Goal: Task Accomplishment & Management: Manage account settings

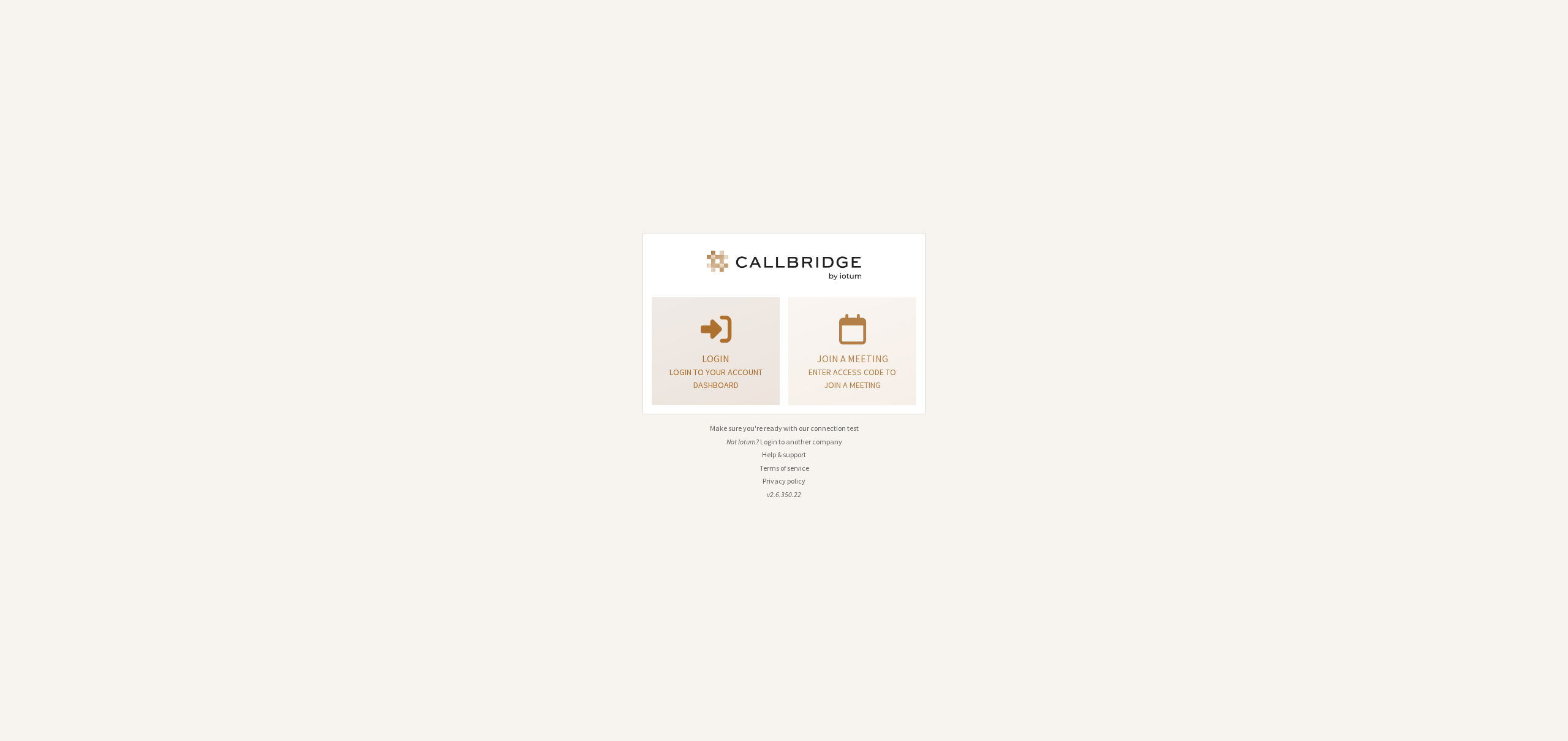
click at [691, 346] on div "Login Login to your account dashboard" at bounding box center [716, 352] width 114 height 99
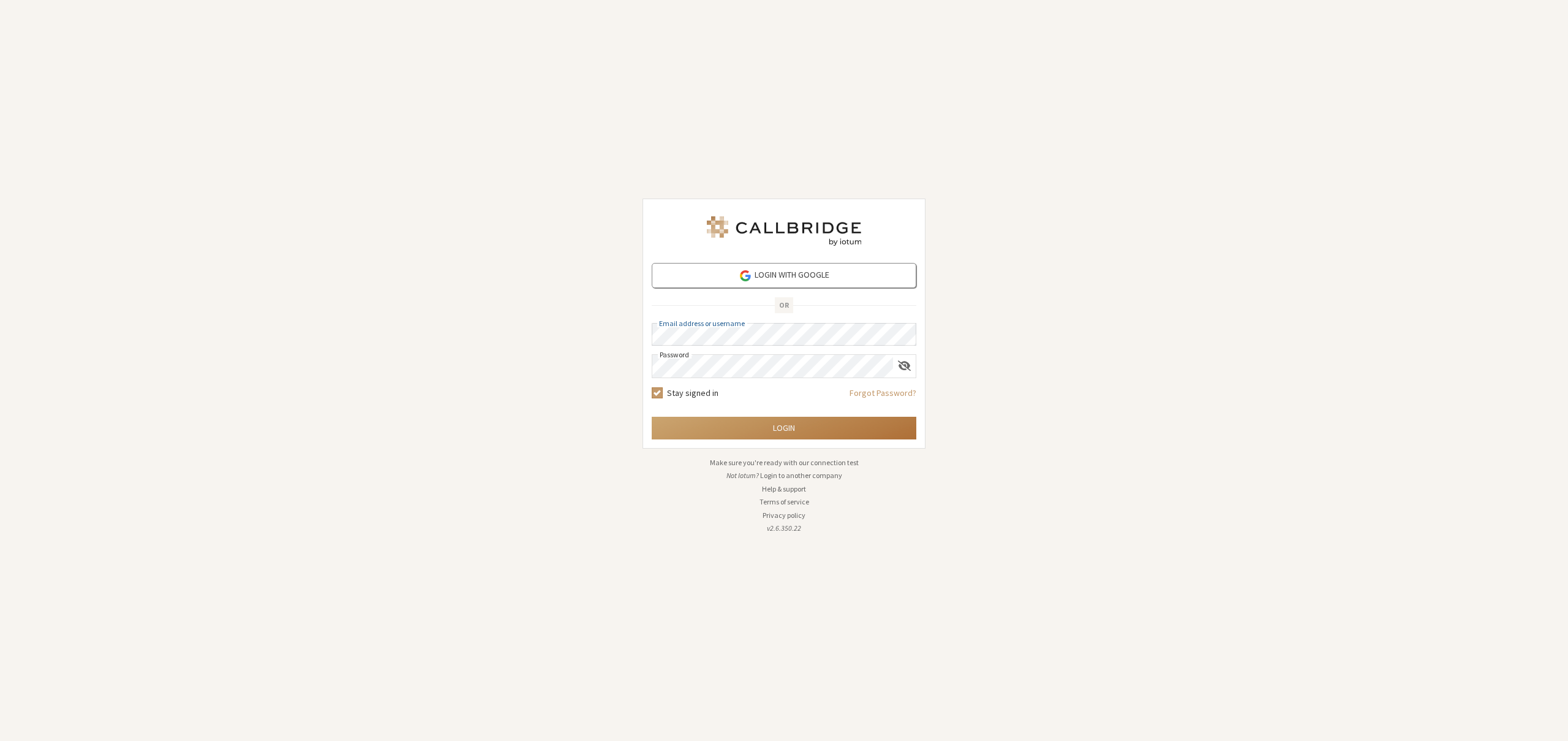
click at [777, 434] on button "Login" at bounding box center [784, 427] width 265 height 22
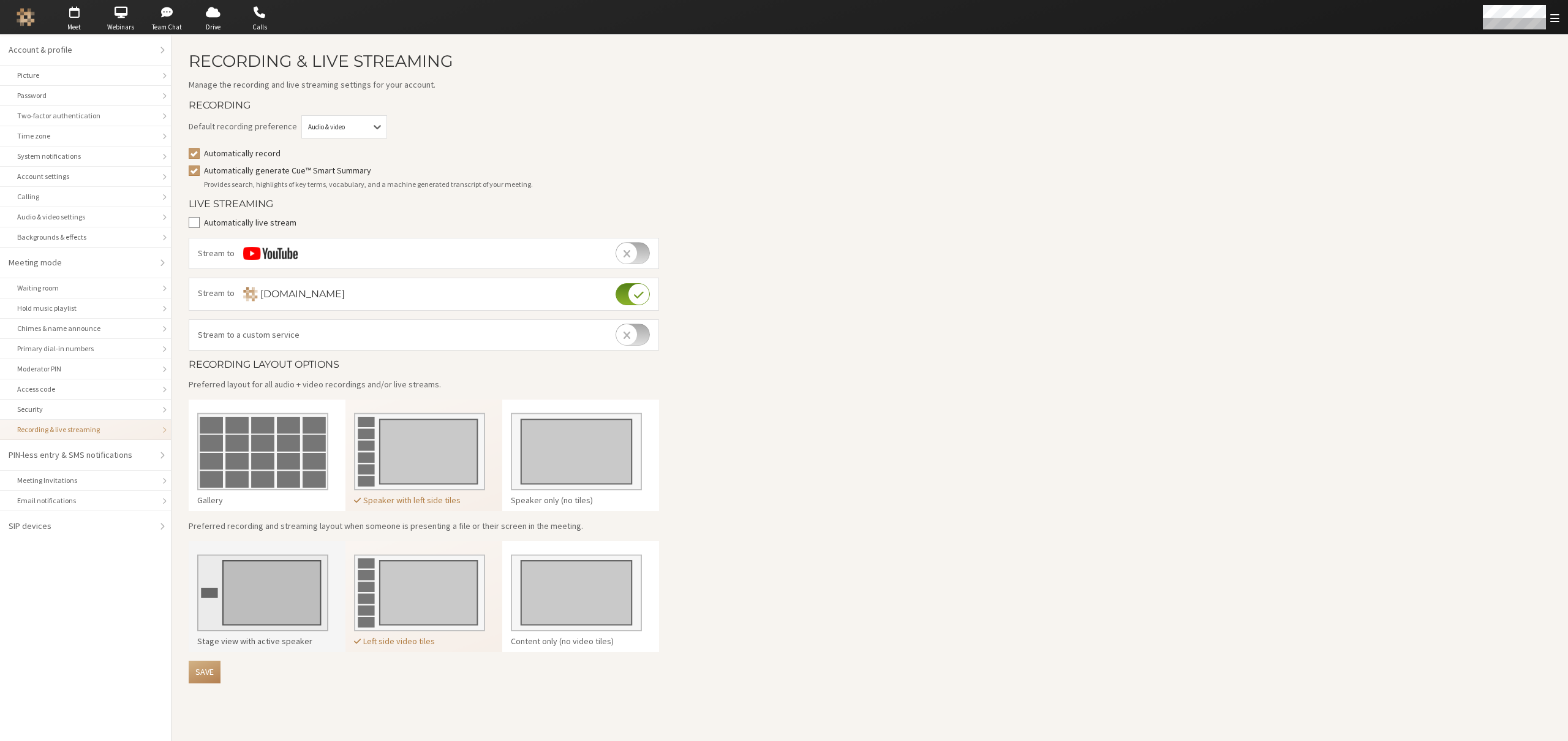
click at [249, 609] on img at bounding box center [263, 589] width 131 height 86
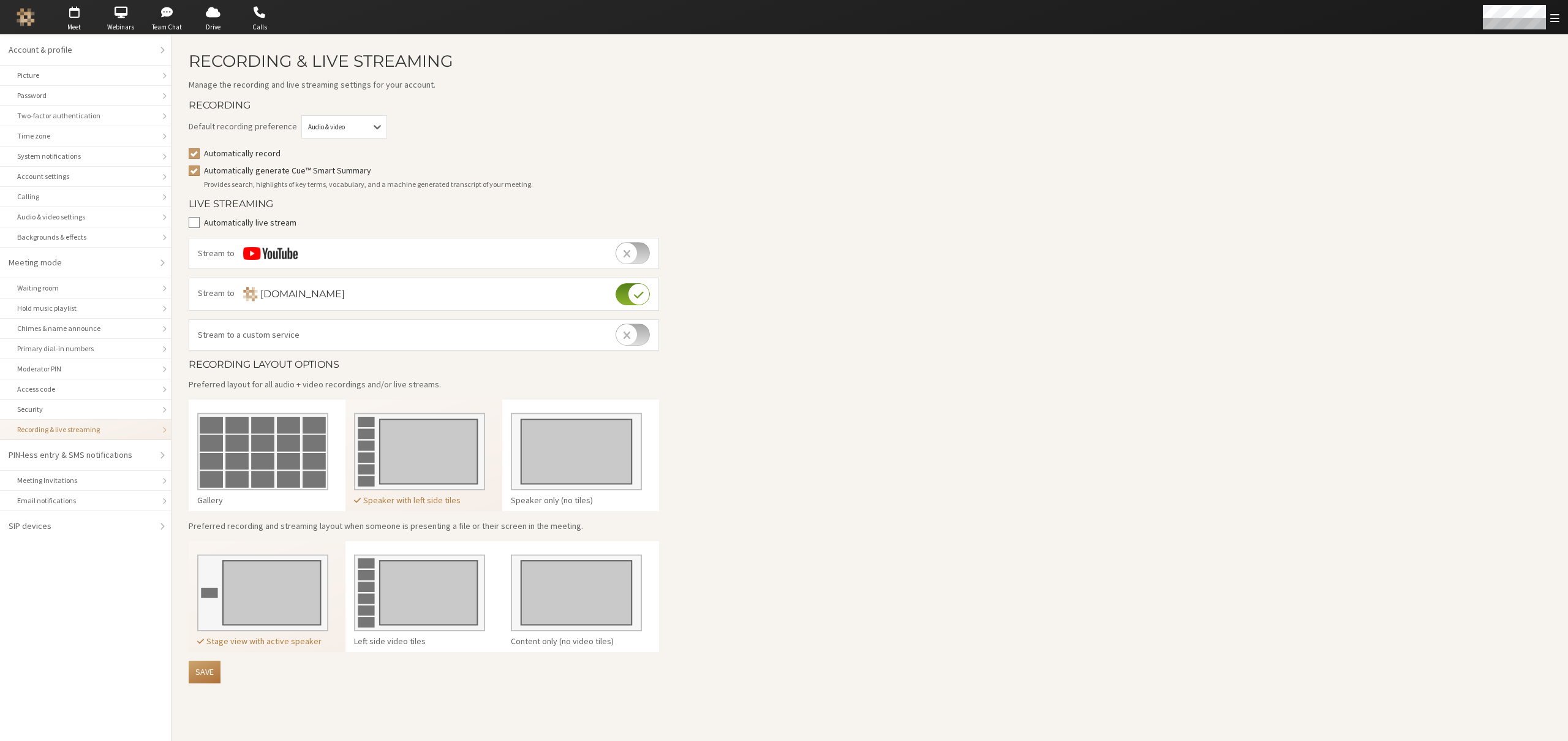
click at [204, 666] on button "Save" at bounding box center [205, 672] width 32 height 22
click at [552, 458] on img at bounding box center [576, 447] width 131 height 86
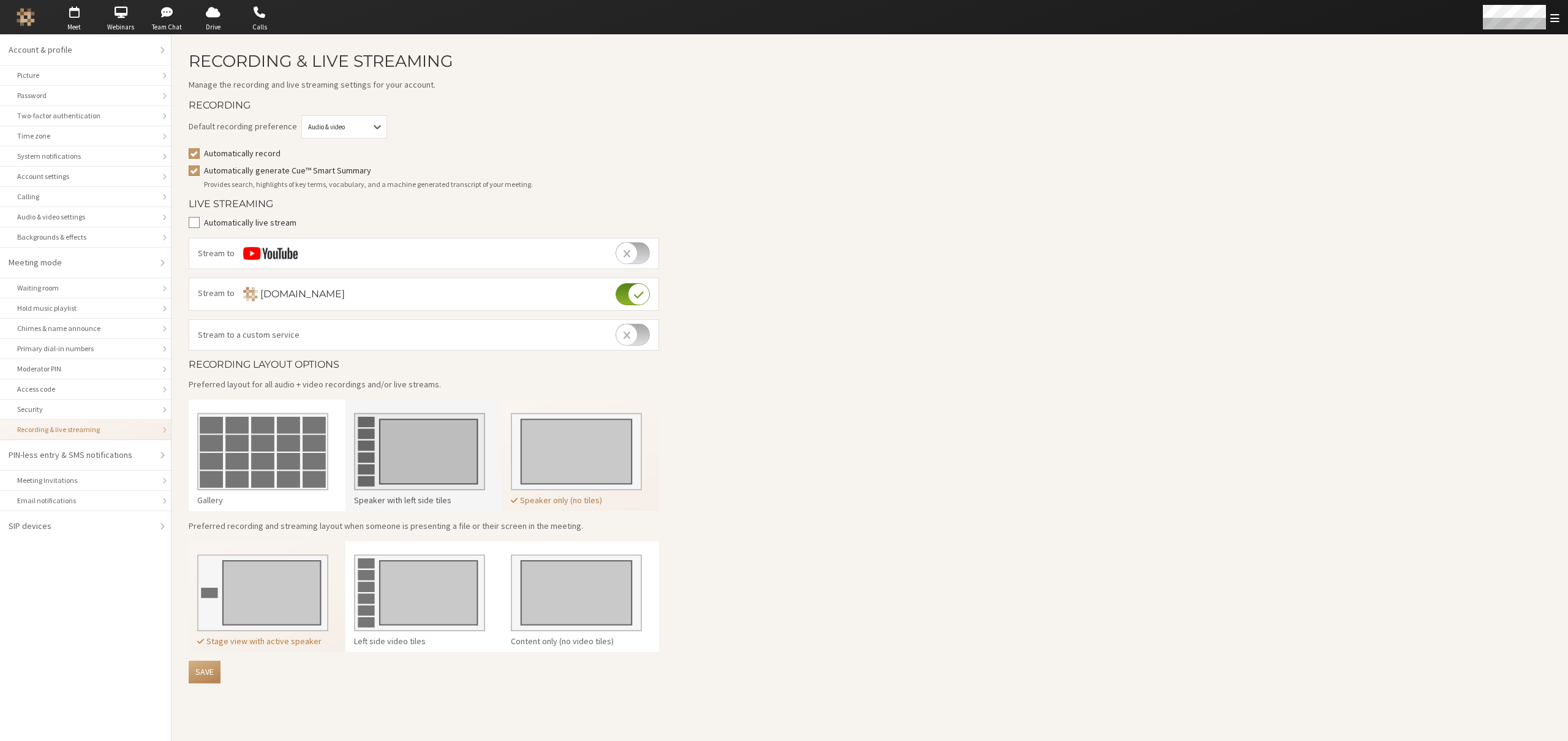
click at [436, 465] on img at bounding box center [419, 447] width 131 height 86
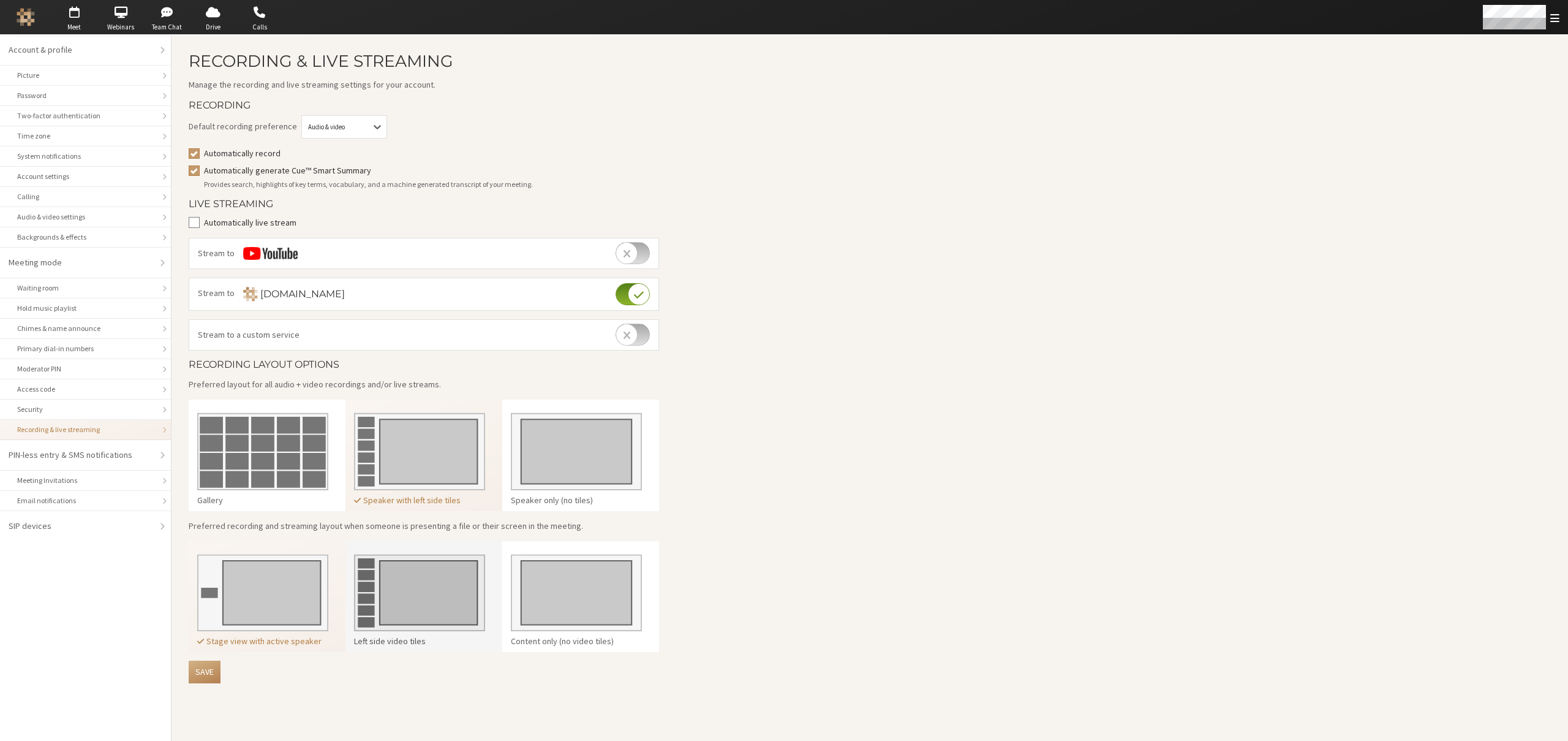
click at [423, 600] on img at bounding box center [419, 589] width 131 height 86
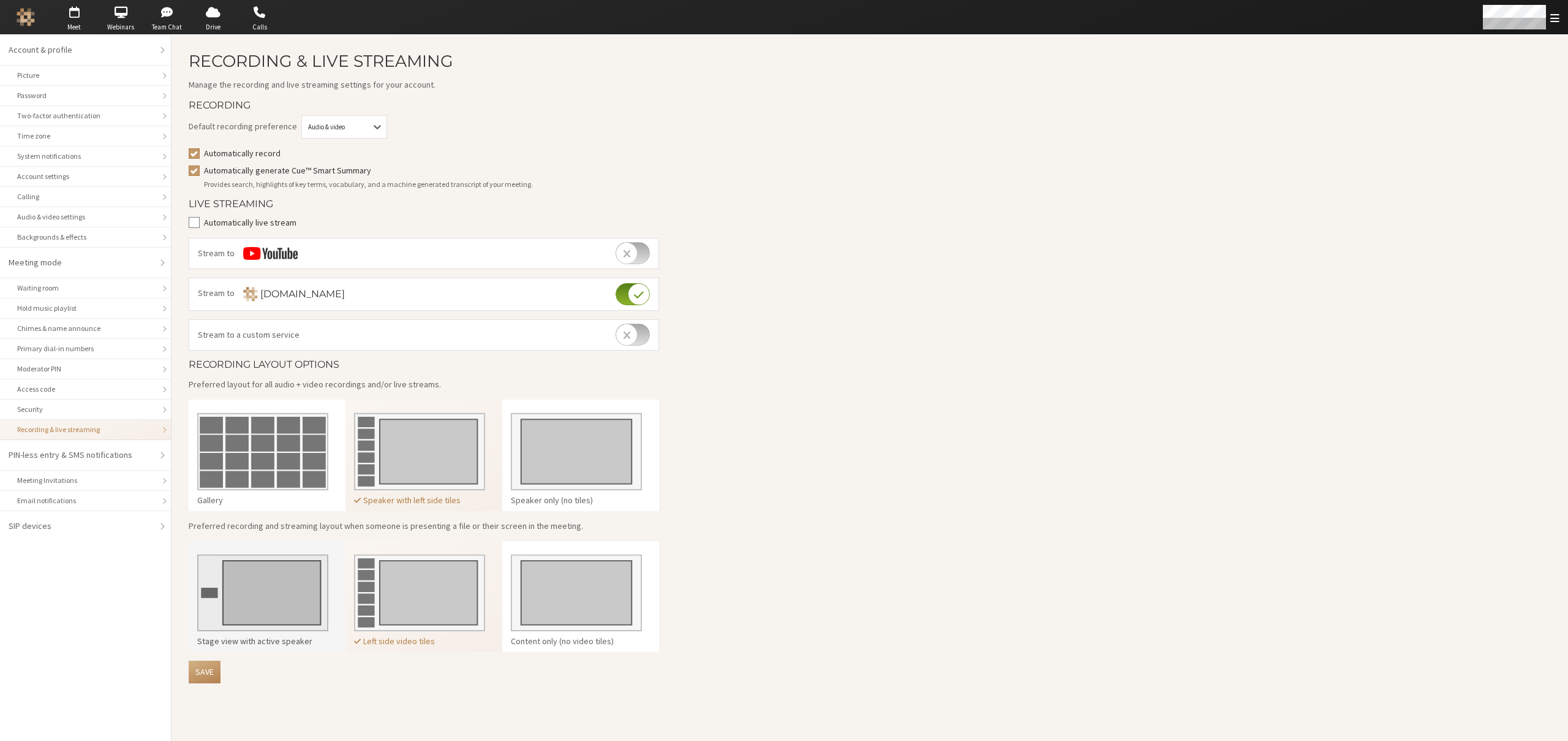
click at [261, 603] on img at bounding box center [263, 589] width 131 height 86
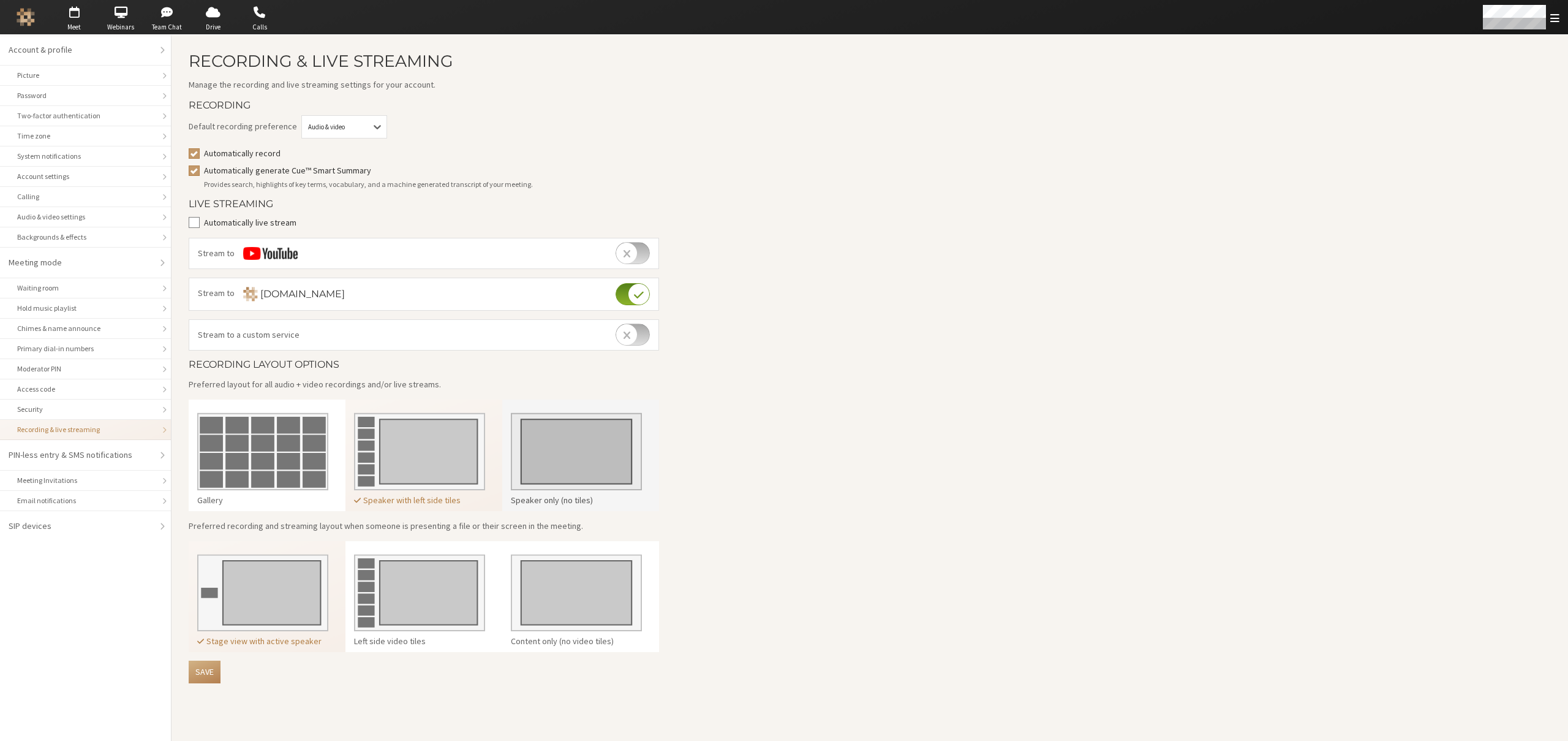
click at [574, 447] on img at bounding box center [576, 447] width 131 height 86
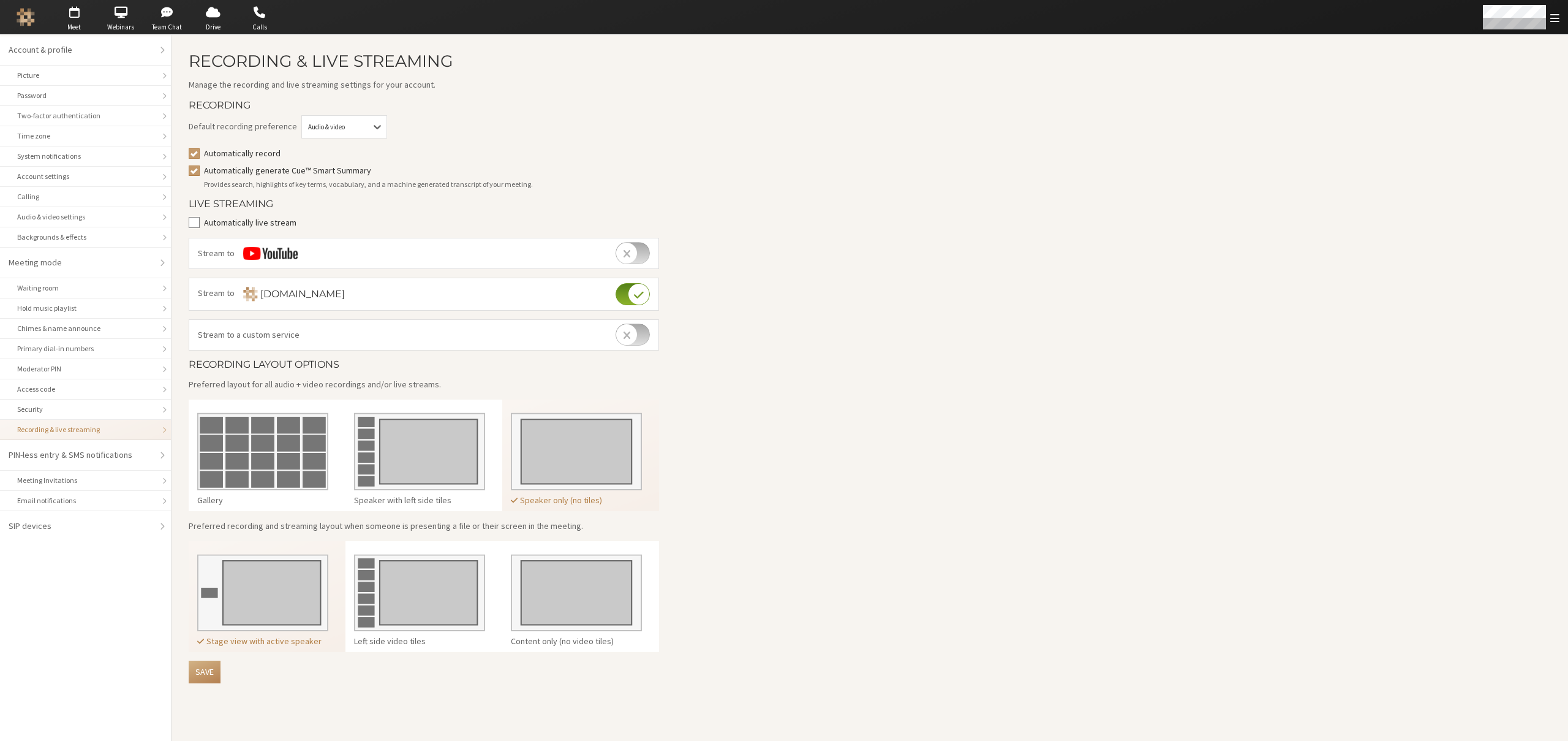
click at [592, 445] on img at bounding box center [576, 447] width 131 height 86
click at [211, 667] on button "Save" at bounding box center [205, 672] width 32 height 22
